Goal: Task Accomplishment & Management: Complete application form

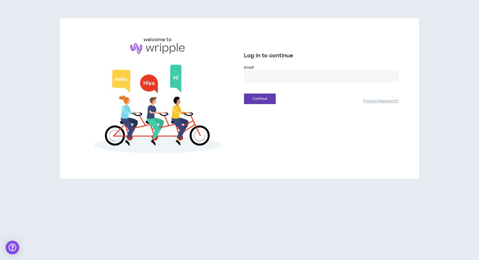
type input "**********"
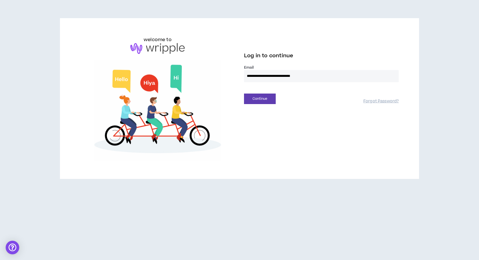
click at [260, 98] on button "Continue" at bounding box center [260, 98] width 32 height 10
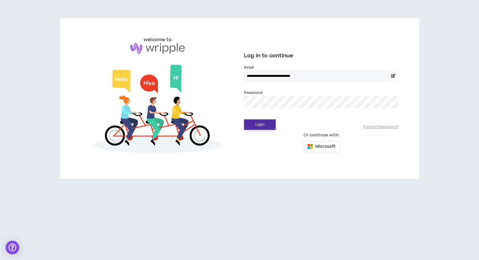
click at [255, 125] on button "Login" at bounding box center [260, 124] width 32 height 10
click at [260, 124] on button "Login" at bounding box center [260, 124] width 32 height 10
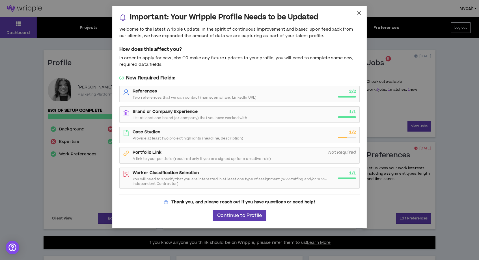
click at [360, 14] on icon "close" at bounding box center [359, 13] width 5 height 5
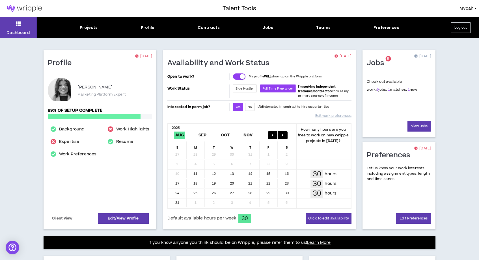
click at [141, 27] on div "Projects Profile Contracts Jobs Teams Preferences" at bounding box center [240, 28] width 406 height 6
click at [146, 27] on div "Profile" at bounding box center [148, 28] width 14 height 6
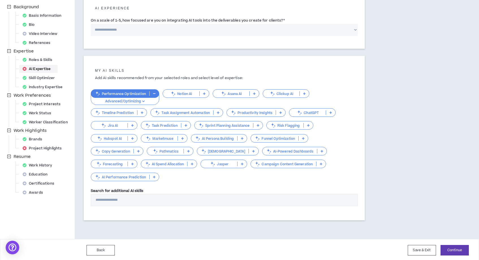
scroll to position [71, 0]
click at [45, 165] on div "Work History" at bounding box center [39, 165] width 38 height 8
